Goal: Task Accomplishment & Management: Manage account settings

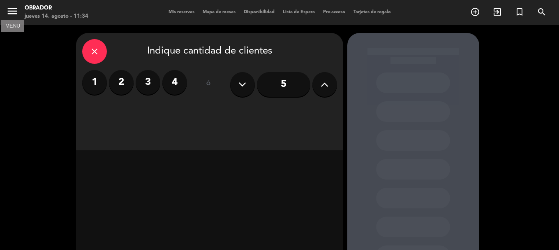
click at [12, 16] on icon "menu" at bounding box center [12, 11] width 12 height 12
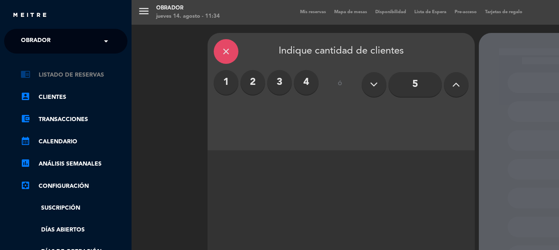
click at [63, 72] on link "chrome_reader_mode Listado de Reservas" at bounding box center [74, 75] width 107 height 10
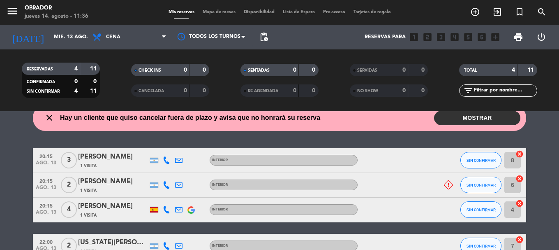
scroll to position [41, 0]
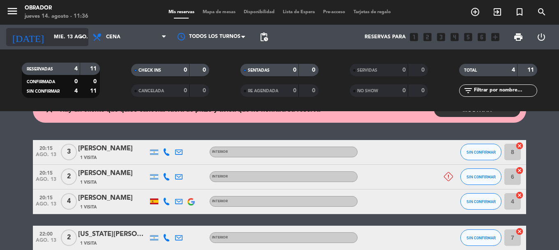
click at [50, 39] on input "mié. 13 ago." at bounding box center [84, 37] width 69 height 14
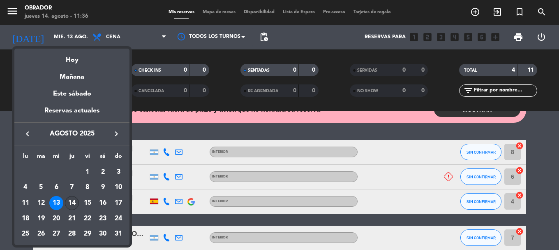
click at [71, 201] on div "14" at bounding box center [72, 203] width 14 height 14
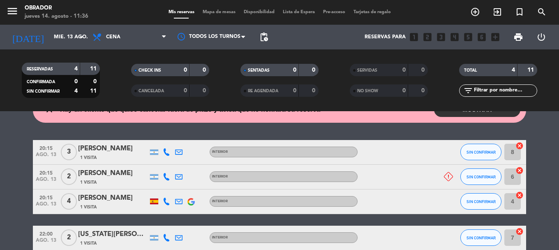
type input "jue. 14 ago."
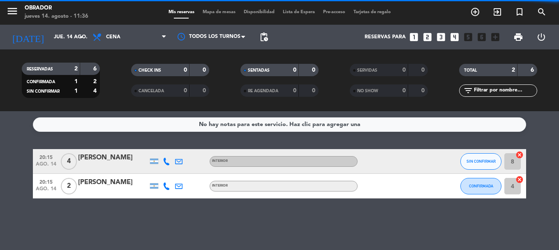
scroll to position [0, 0]
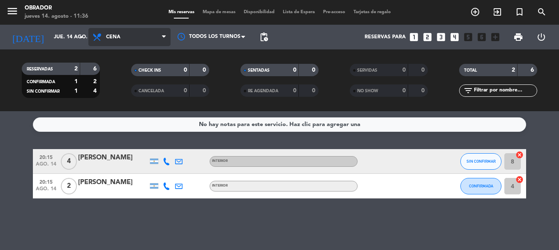
click at [123, 41] on span "Cena" at bounding box center [129, 37] width 82 height 18
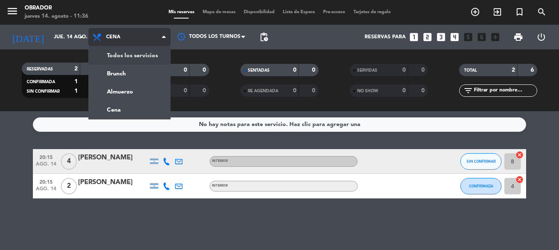
click at [132, 60] on div "menu Obrador [DATE] 14. agosto - 11:36 Mis reservas Mapa de mesas Disponibilida…" at bounding box center [279, 55] width 559 height 111
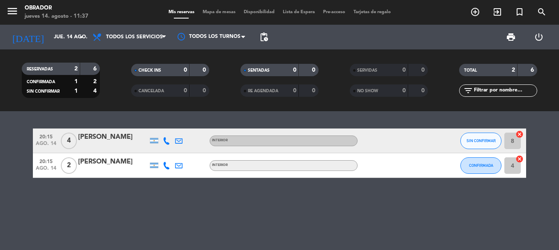
click at [0, 168] on bookings-row "20:15 [DATE] 4 [PERSON_NAME] Interior SIN CONFIRMAR 8 cancel 20:15 [DATE] 2 [PE…" at bounding box center [279, 152] width 559 height 49
click at [7, 17] on button "menu" at bounding box center [12, 12] width 12 height 15
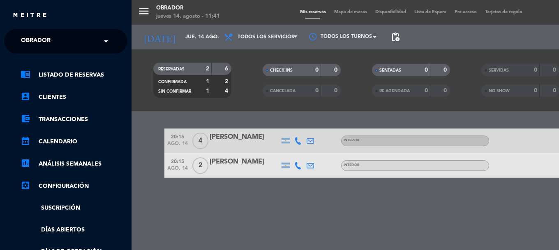
click at [192, 71] on div "menu Obrador [DATE] 14. agosto - 11:41 Mis reservas Mapa de mesas Disponibilida…" at bounding box center [411, 125] width 559 height 250
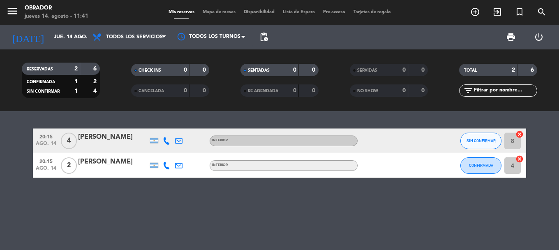
click at [84, 118] on div "20:15 [DATE] 4 [PERSON_NAME] Interior SIN CONFIRMAR 8 cancel 20:15 [DATE] 2 [PE…" at bounding box center [279, 180] width 559 height 139
click at [211, 12] on span "Mapa de mesas" at bounding box center [219, 12] width 41 height 5
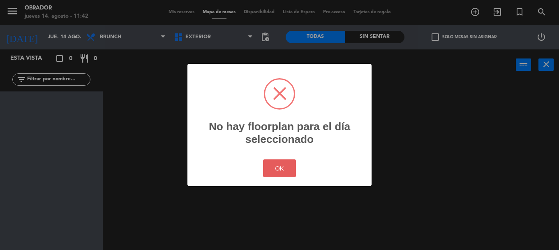
click at [291, 167] on button "OK" at bounding box center [279, 168] width 33 height 18
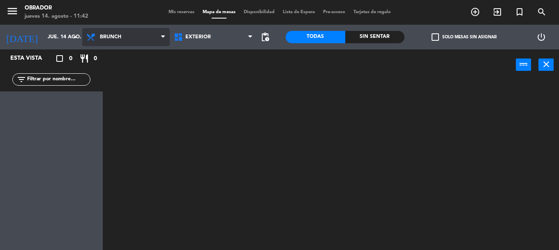
click at [134, 38] on span "Brunch" at bounding box center [126, 37] width 88 height 18
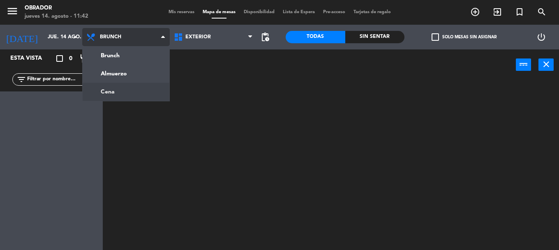
click at [113, 88] on ng-component "menu Obrador [DATE] 14. agosto - 11:42 Mis reservas Mapa de mesas Disponibilida…" at bounding box center [279, 125] width 559 height 250
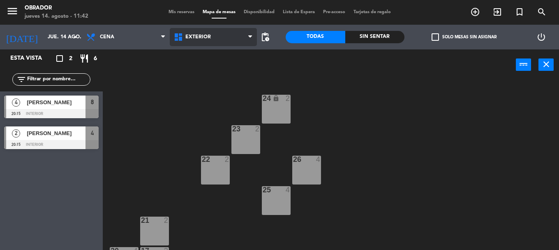
click at [201, 42] on span "Exterior" at bounding box center [214, 37] width 88 height 18
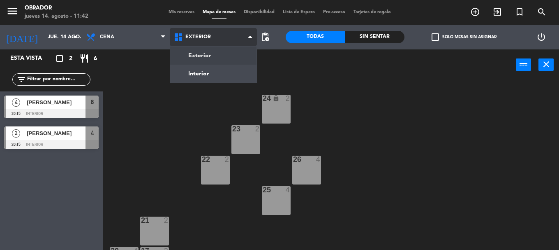
click at [196, 68] on ng-component "menu Obrador [DATE] 14. agosto - 11:42 Mis reservas Mapa de mesas Disponibilida…" at bounding box center [279, 125] width 559 height 250
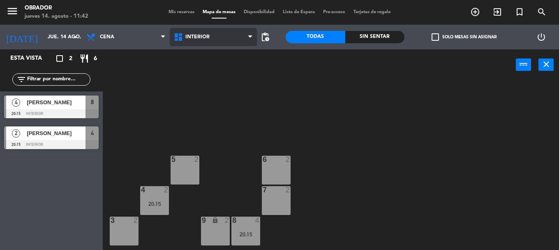
click at [187, 32] on span "Interior" at bounding box center [214, 37] width 88 height 18
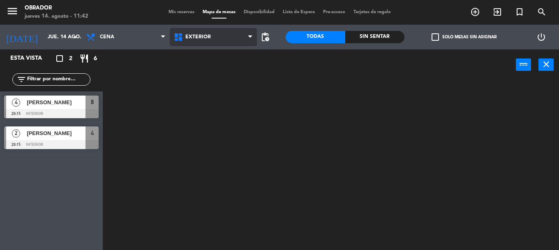
click at [201, 56] on ng-component "menu Obrador [DATE] 14. agosto - 11:42 Mis reservas Mapa de mesas Disponibilida…" at bounding box center [279, 125] width 559 height 250
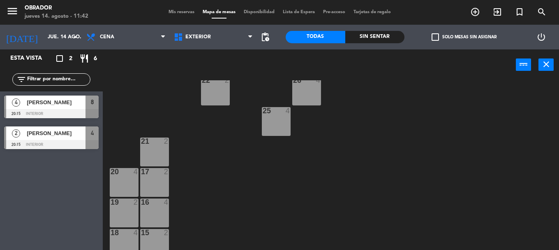
scroll to position [87, 0]
